Goal: Information Seeking & Learning: Learn about a topic

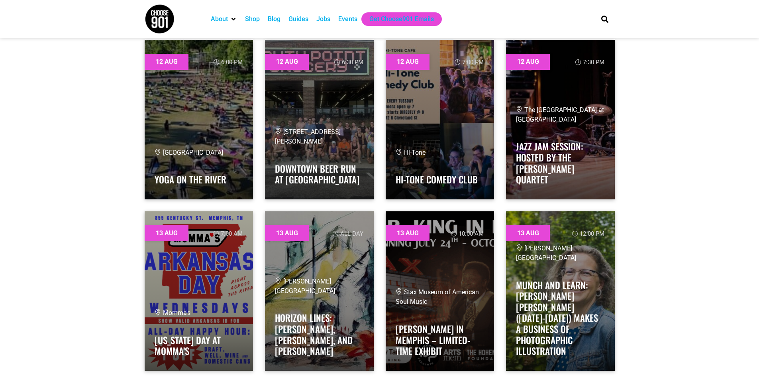
scroll to position [438, 0]
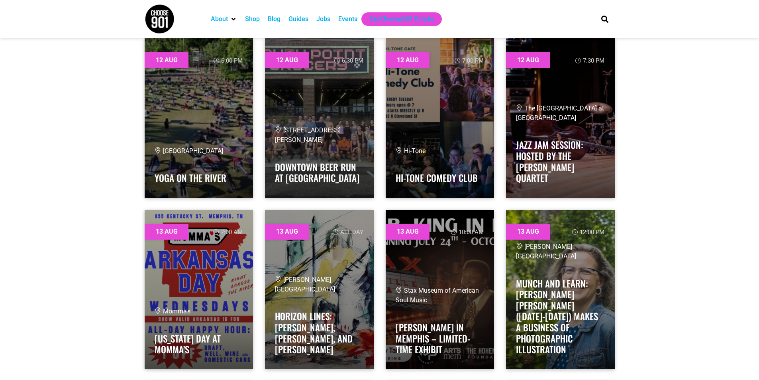
click at [345, 19] on div "Events" at bounding box center [347, 19] width 19 height 10
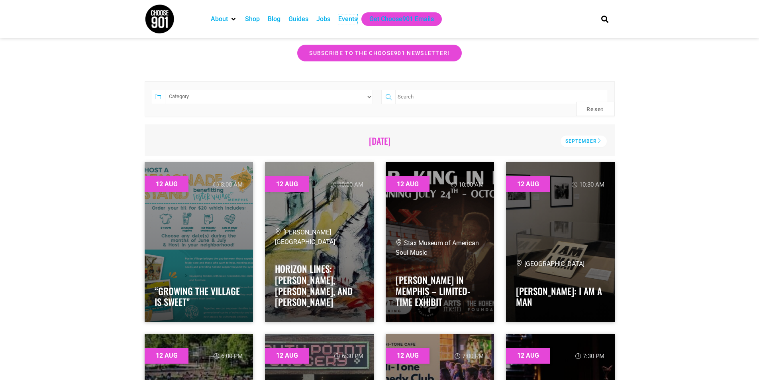
scroll to position [0, 0]
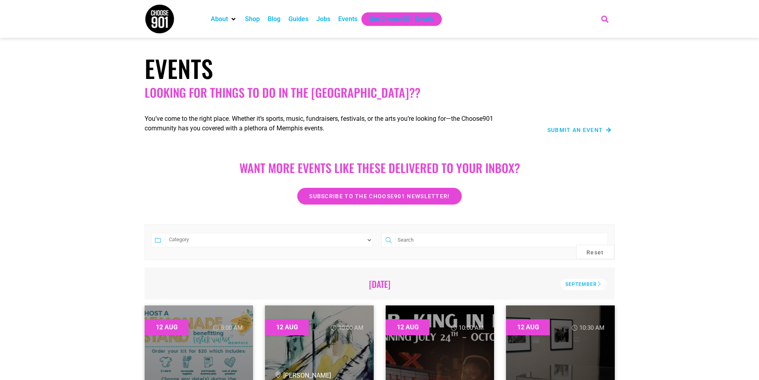
click at [606, 20] on icon "Search" at bounding box center [604, 18] width 13 height 13
type input "volunteer"
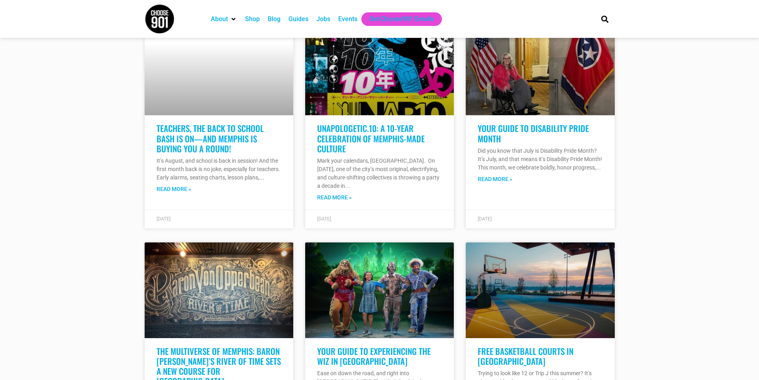
scroll to position [2261, 0]
